Goal: Transaction & Acquisition: Purchase product/service

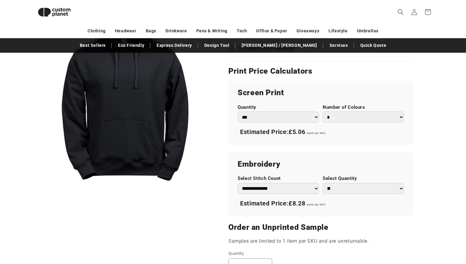
scroll to position [356, 0]
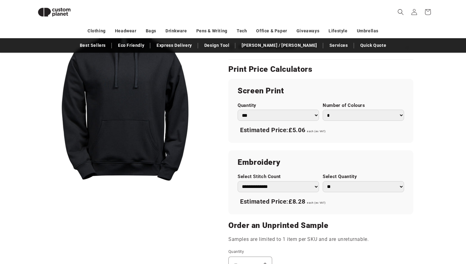
click at [339, 184] on select "** ** *** *** *** **** **** ****" at bounding box center [363, 186] width 81 height 11
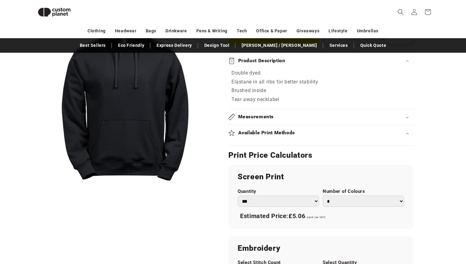
scroll to position [272, 0]
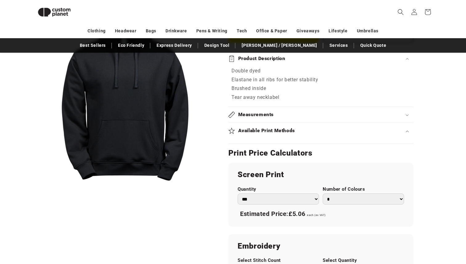
click at [315, 117] on div "Measurements" at bounding box center [320, 115] width 185 height 6
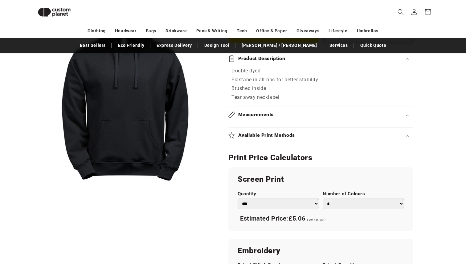
click at [314, 121] on summary "Measurements" at bounding box center [320, 115] width 185 height 16
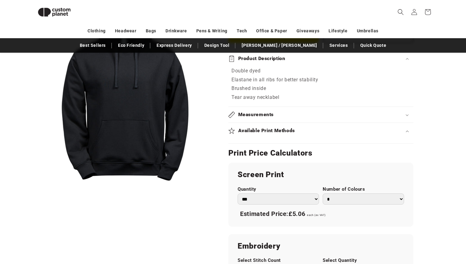
click at [331, 118] on summary "Measurements" at bounding box center [320, 115] width 185 height 16
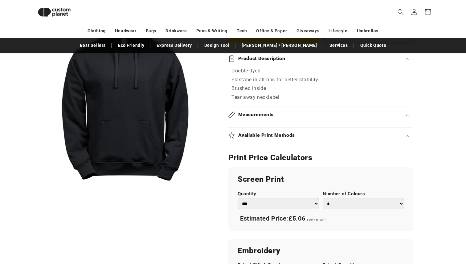
click at [322, 140] on summary "Available Print Methods" at bounding box center [320, 136] width 185 height 16
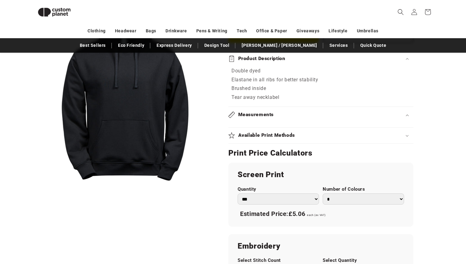
click at [322, 140] on summary "Available Print Methods" at bounding box center [320, 136] width 185 height 16
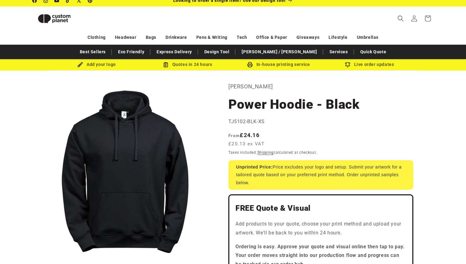
scroll to position [0, 0]
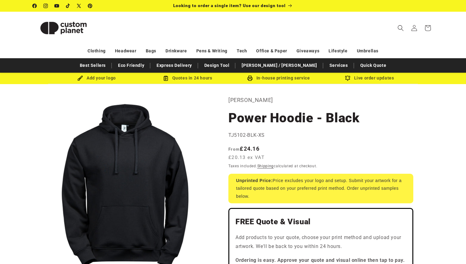
click at [107, 79] on div "Add your logo" at bounding box center [96, 78] width 91 height 8
click at [114, 78] on div "Add your logo" at bounding box center [96, 78] width 91 height 8
click at [181, 77] on div "Quotes in 24 hours" at bounding box center [187, 78] width 91 height 8
click at [161, 75] on div "Quotes in 24 hours" at bounding box center [187, 78] width 91 height 8
click at [96, 75] on div "Add your logo" at bounding box center [96, 78] width 91 height 8
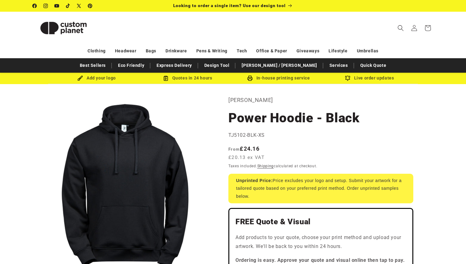
click at [80, 80] on img at bounding box center [80, 78] width 6 height 6
click at [79, 79] on img at bounding box center [80, 78] width 6 height 6
click at [77, 25] on img at bounding box center [64, 28] width 62 height 28
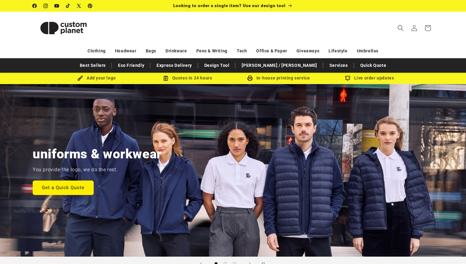
click at [269, 39] on header "Search My Account / Order Progress Cart Clothing Clothing T-shirts" at bounding box center [232, 28] width 431 height 32
click at [233, 68] on link "Design Tool" at bounding box center [216, 65] width 31 height 11
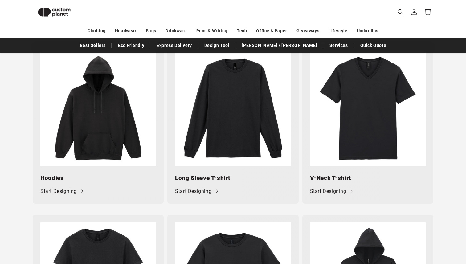
scroll to position [465, 0]
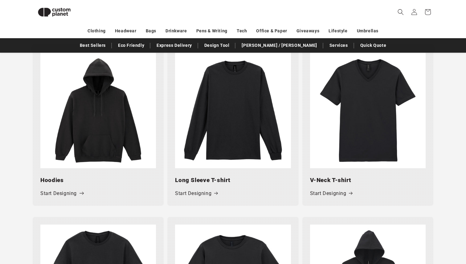
click at [76, 194] on link "Start Designing" at bounding box center [61, 193] width 43 height 9
